Goal: Task Accomplishment & Management: Use online tool/utility

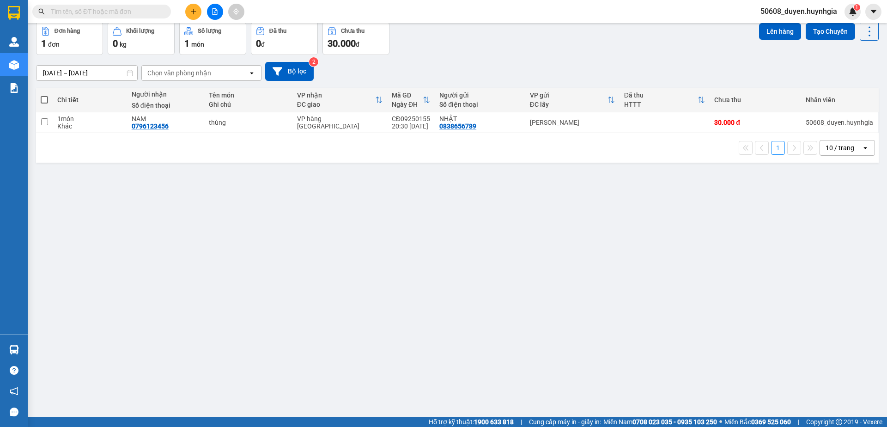
click at [334, 291] on div "ver 1.8.143 Kho gửi Trên xe Kho nhận Kho công nợ Hàng đã giao Đơn hàng 1 đơn Kh…" at bounding box center [457, 198] width 850 height 427
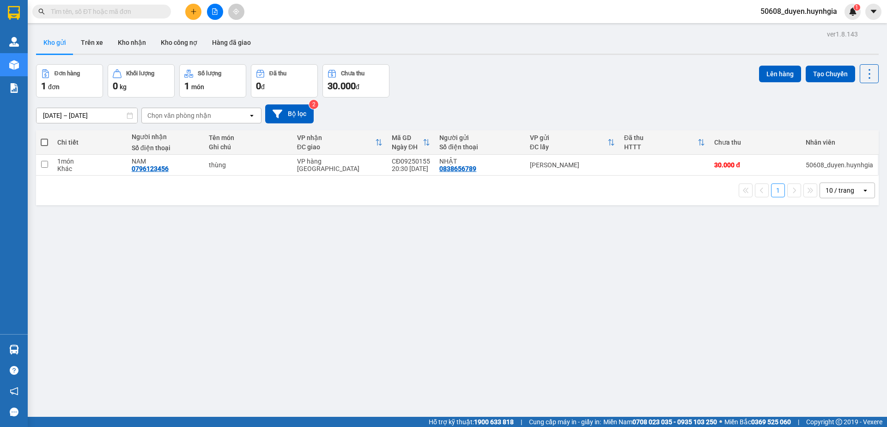
click at [59, 43] on button "Kho gửi" at bounding box center [54, 42] width 37 height 22
click at [215, 14] on icon "file-add" at bounding box center [215, 11] width 6 height 6
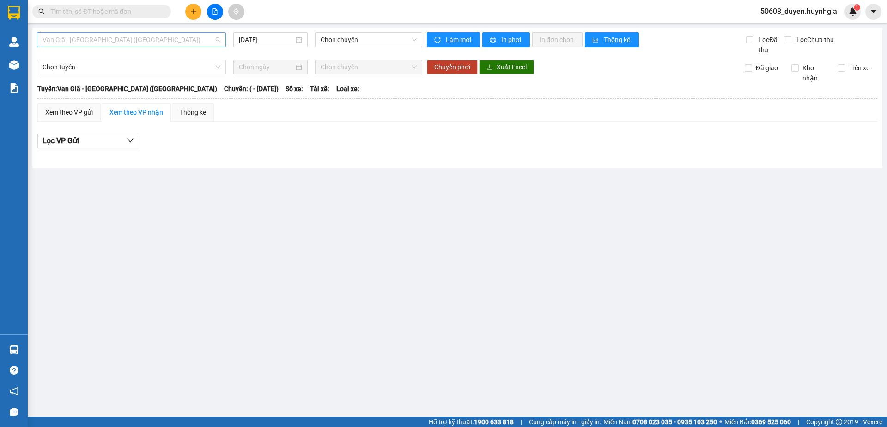
click at [195, 42] on span "Vạn Giã - [GEOGRAPHIC_DATA] ([GEOGRAPHIC_DATA])" at bounding box center [132, 40] width 178 height 14
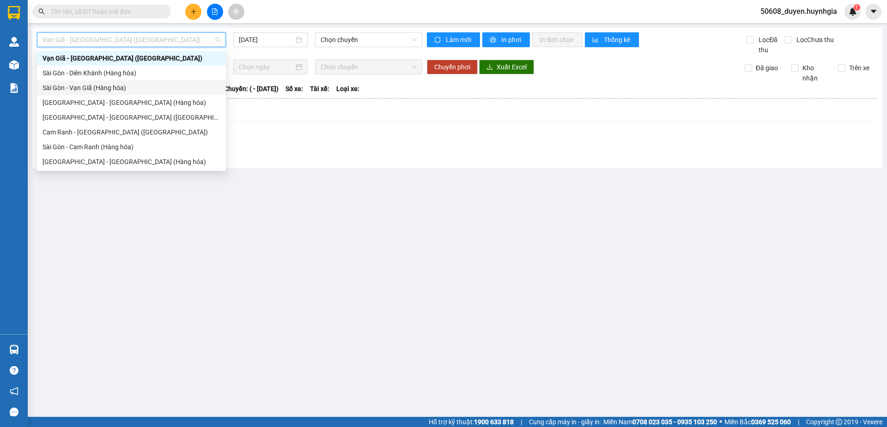
scroll to position [62, 0]
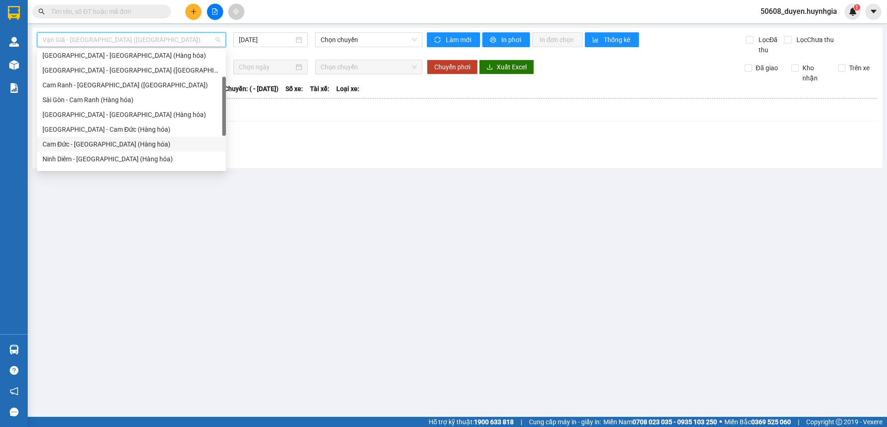
click at [113, 148] on div "Cam Đức - [GEOGRAPHIC_DATA] (Hàng hóa)" at bounding box center [132, 144] width 178 height 10
type input "[DATE]"
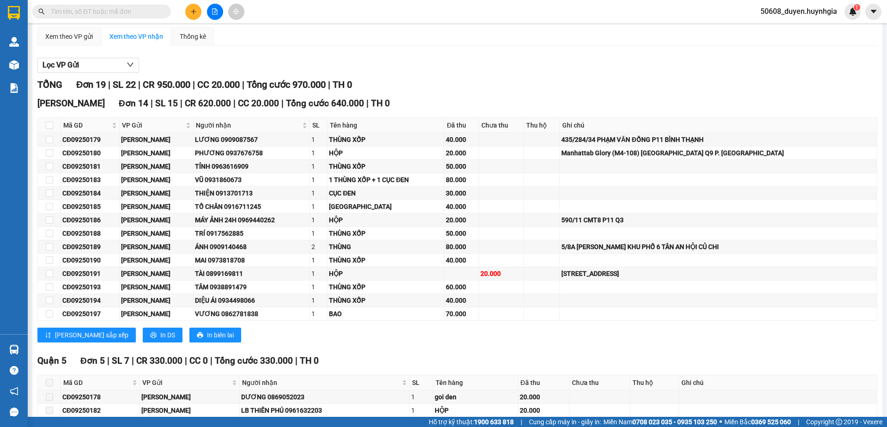
scroll to position [59, 0]
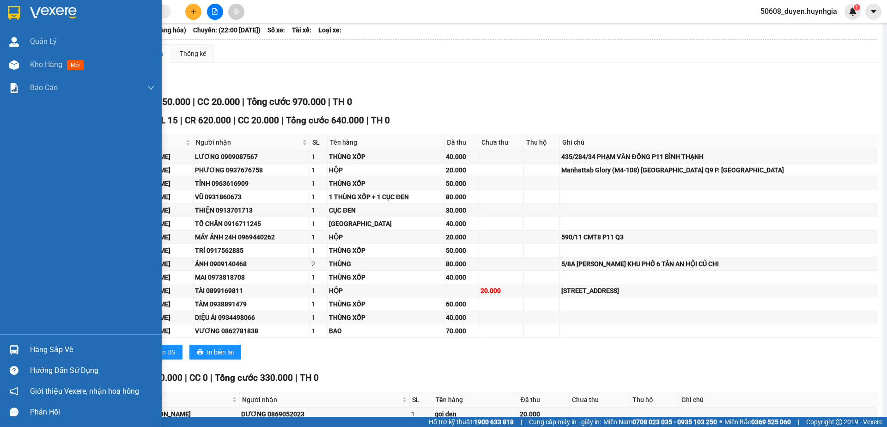
click at [20, 15] on div at bounding box center [14, 13] width 16 height 16
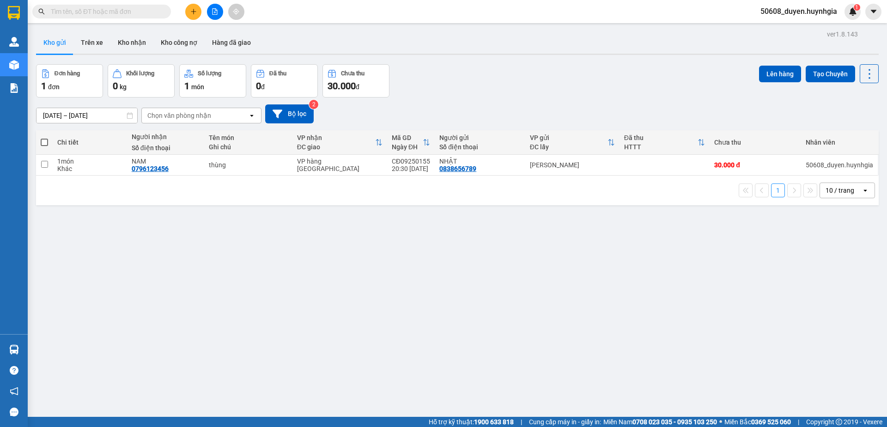
click at [214, 16] on button at bounding box center [215, 12] width 16 height 16
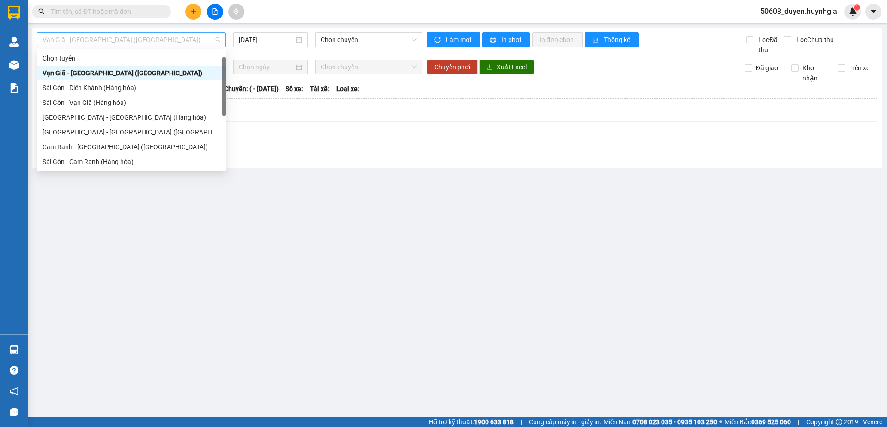
click at [159, 43] on span "Vạn Giã - [GEOGRAPHIC_DATA] ([GEOGRAPHIC_DATA])" at bounding box center [132, 40] width 178 height 14
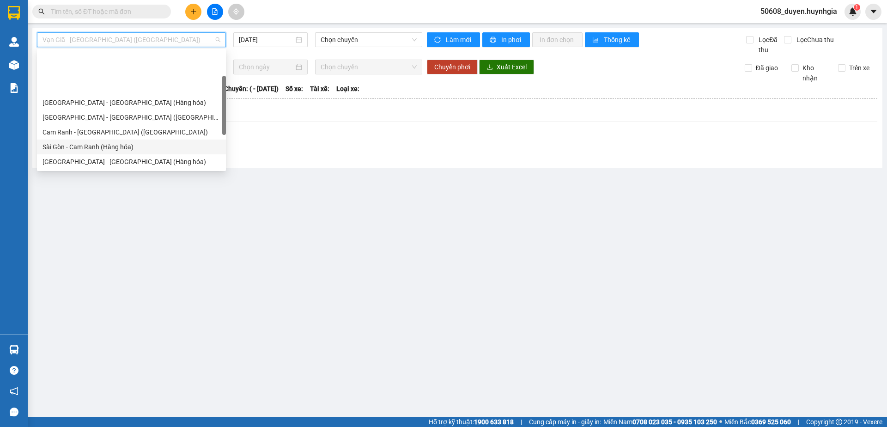
scroll to position [109, 0]
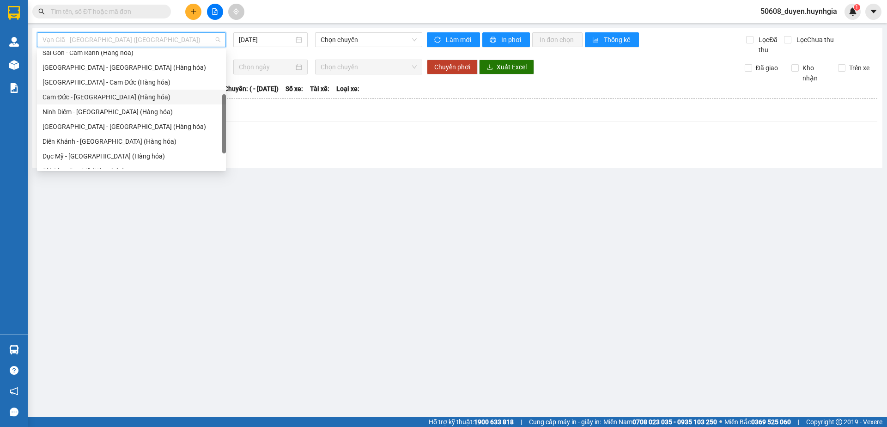
click at [91, 97] on div "Cam Đức - [GEOGRAPHIC_DATA] (Hàng hóa)" at bounding box center [132, 97] width 178 height 10
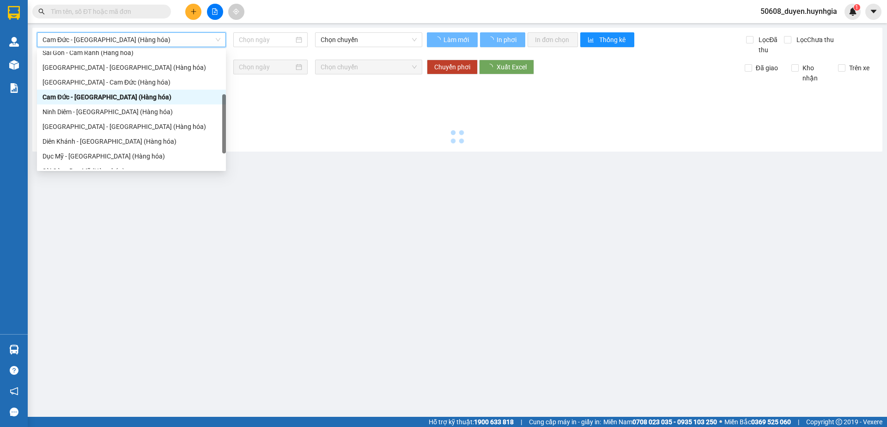
type input "[DATE]"
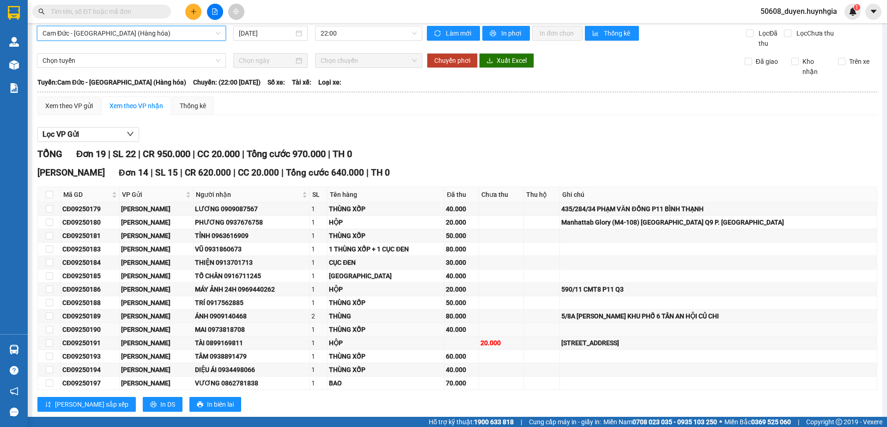
scroll to position [6, 0]
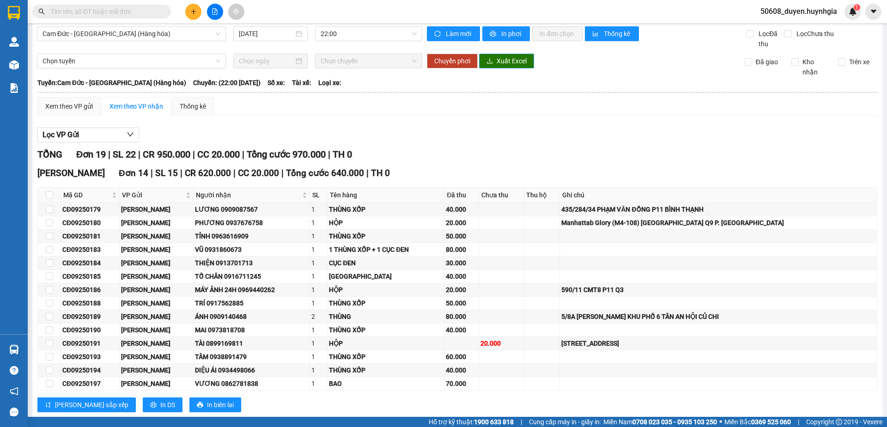
click at [497, 60] on span "Xuất Excel" at bounding box center [512, 61] width 30 height 10
